Goal: Communication & Community: Answer question/provide support

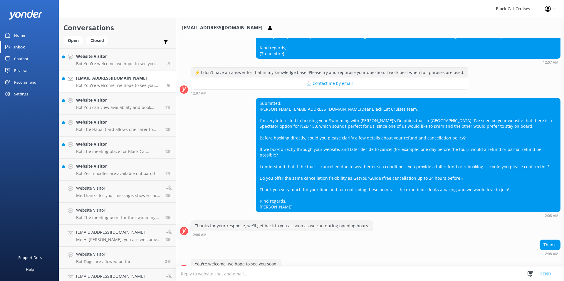
scroll to position [143, 0]
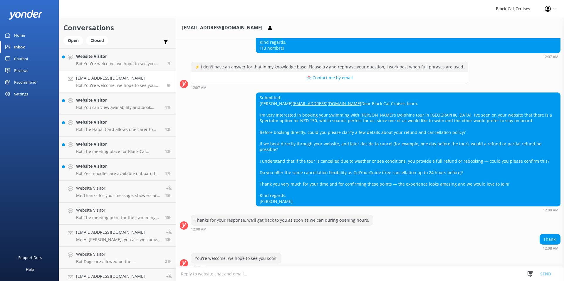
click at [210, 275] on textarea at bounding box center [370, 274] width 388 height 14
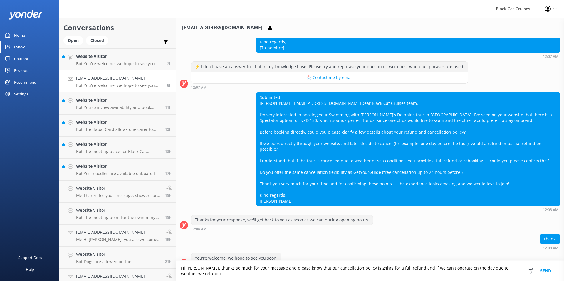
scroll to position [149, 0]
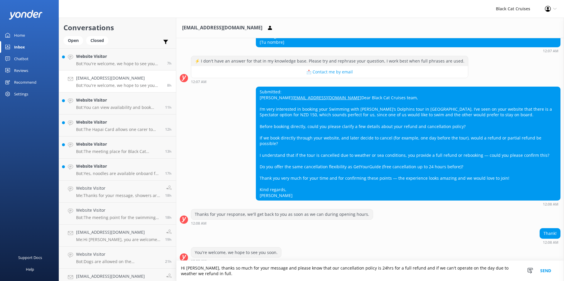
click at [275, 268] on textarea "Hi [PERSON_NAME], thanks so much for your message and please know that our canc…" at bounding box center [370, 271] width 388 height 20
click at [208, 275] on textarea "Hi [PERSON_NAME], thanks so much for your message and yes...please know that ou…" at bounding box center [370, 271] width 388 height 20
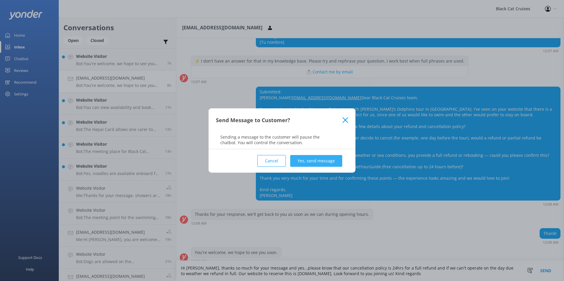
type textarea "Hi [PERSON_NAME], thanks so much for your message and yes...please know that ou…"
click at [312, 163] on button "Yes, send message" at bounding box center [316, 161] width 52 height 12
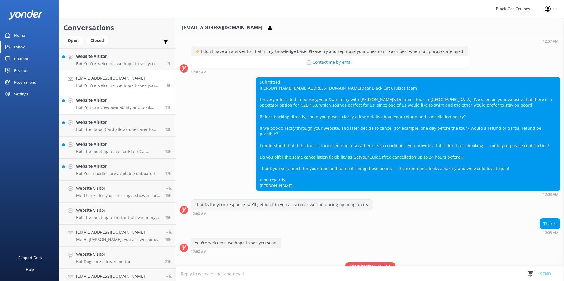
scroll to position [187, 0]
